Goal: Transaction & Acquisition: Download file/media

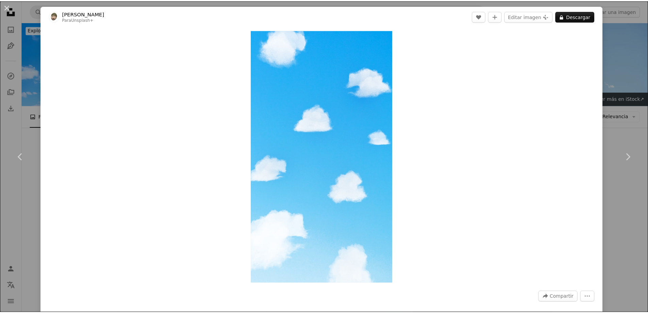
scroll to position [170, 0]
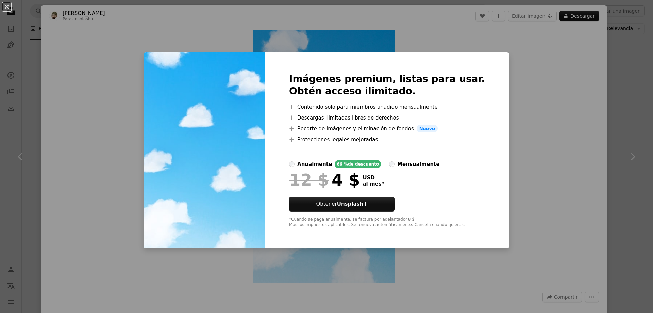
click at [527, 101] on div "An X shape Imágenes premium, listas para usar. Obtén acceso ilimitado. A plus s…" at bounding box center [326, 156] width 653 height 313
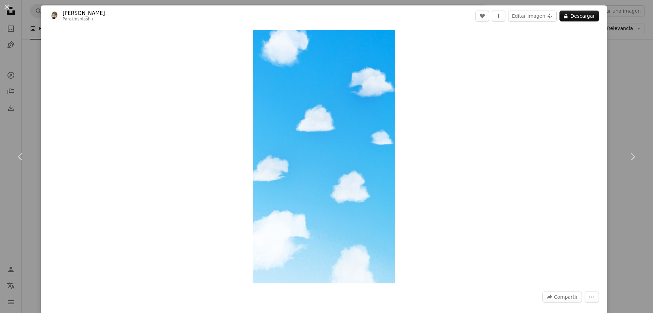
click at [626, 105] on div "An X shape Chevron left Chevron right [PERSON_NAME] C Para Unsplash+ A heart A …" at bounding box center [326, 156] width 653 height 313
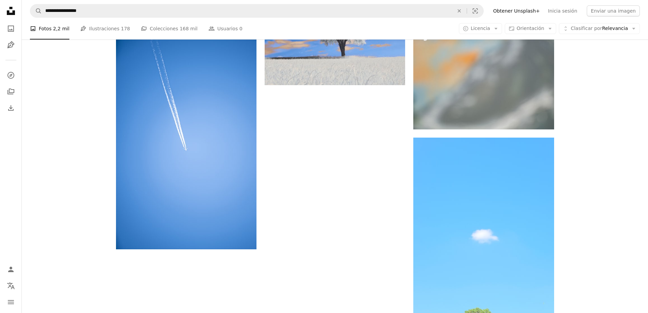
scroll to position [1162, 0]
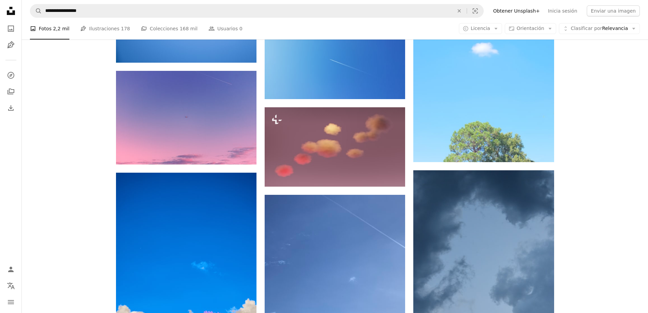
scroll to position [1332, 0]
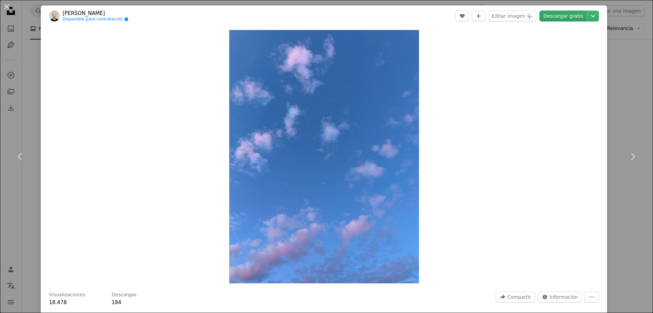
click at [567, 17] on link "Descargar gratis" at bounding box center [564, 16] width 48 height 11
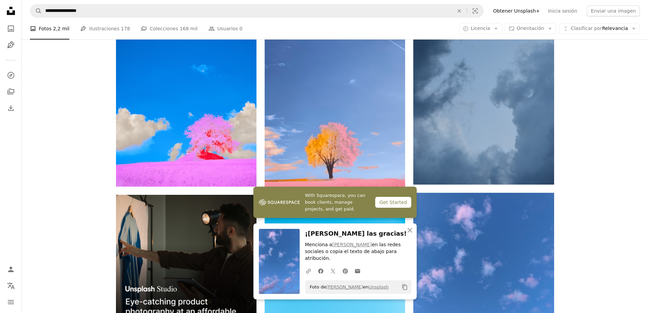
scroll to position [1536, 0]
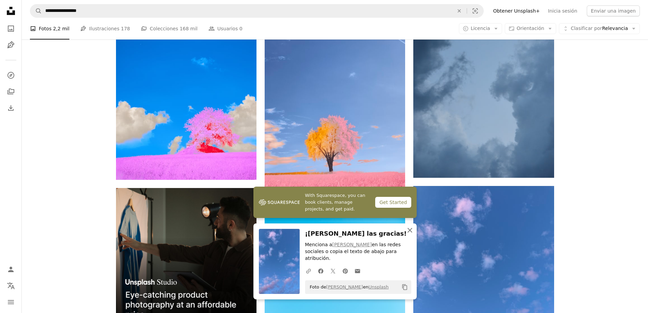
click at [411, 232] on icon "button" at bounding box center [410, 230] width 5 height 5
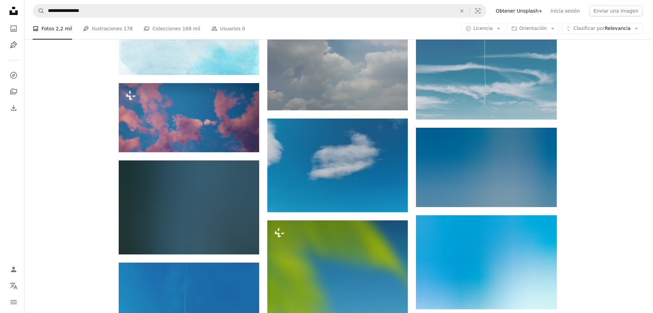
scroll to position [5926, 0]
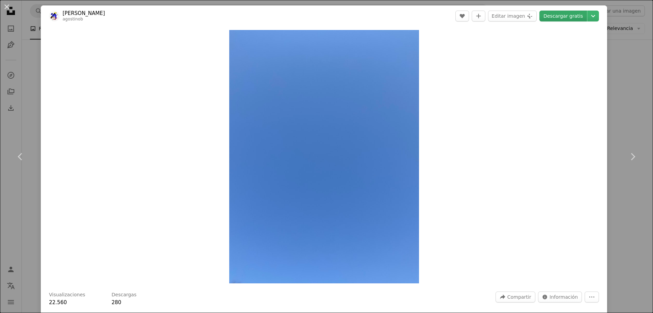
click at [554, 17] on link "Descargar gratis" at bounding box center [564, 16] width 48 height 11
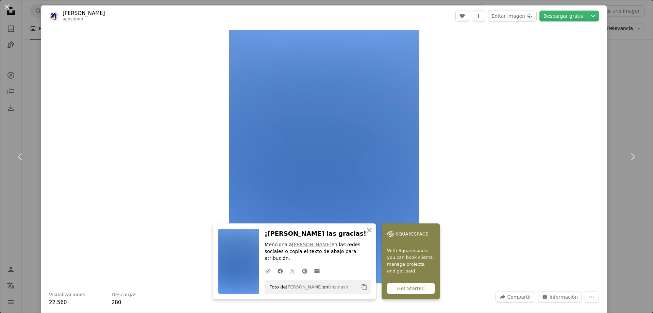
click at [29, 92] on div "An X shape Chevron left Chevron right An X shape Cerrar ¡[PERSON_NAME] las grac…" at bounding box center [326, 156] width 653 height 313
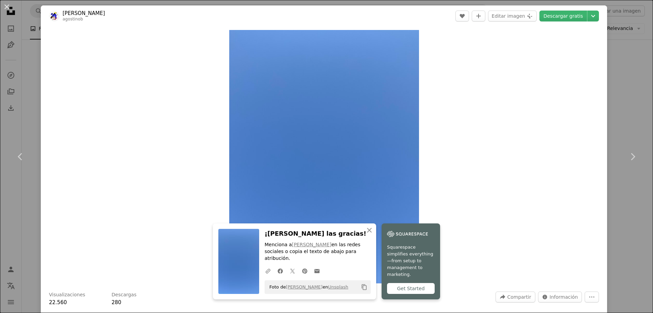
click at [0, 103] on div "An X shape Chevron left Chevron right An X shape Cerrar ¡[PERSON_NAME] las grac…" at bounding box center [326, 156] width 653 height 313
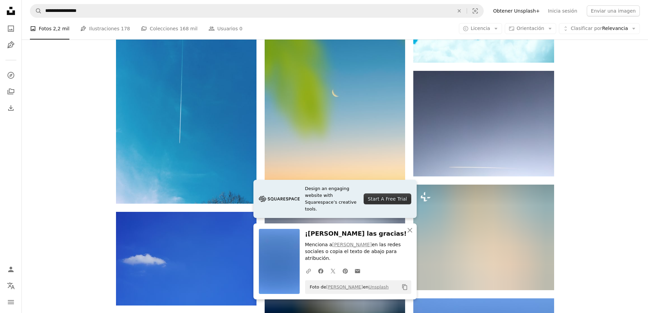
scroll to position [6233, 0]
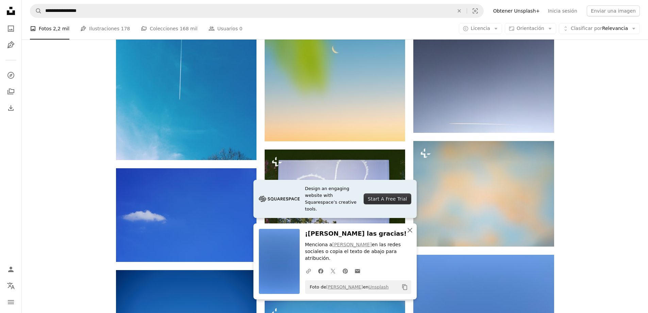
click at [409, 234] on icon "An X shape" at bounding box center [410, 230] width 8 height 8
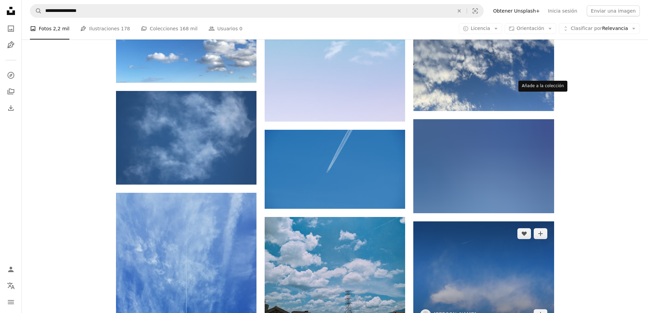
scroll to position [8309, 0]
